Goal: Task Accomplishment & Management: Use online tool/utility

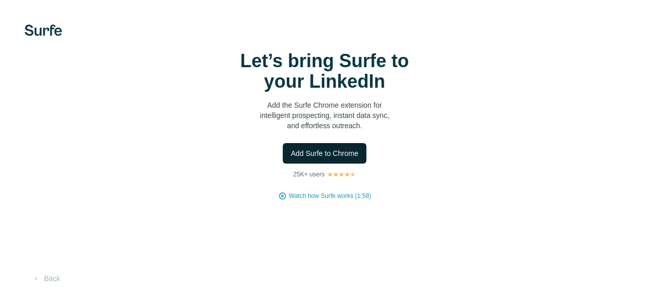
click at [291, 159] on span "Add Surfe to Chrome" at bounding box center [325, 153] width 68 height 10
